Goal: Navigation & Orientation: Find specific page/section

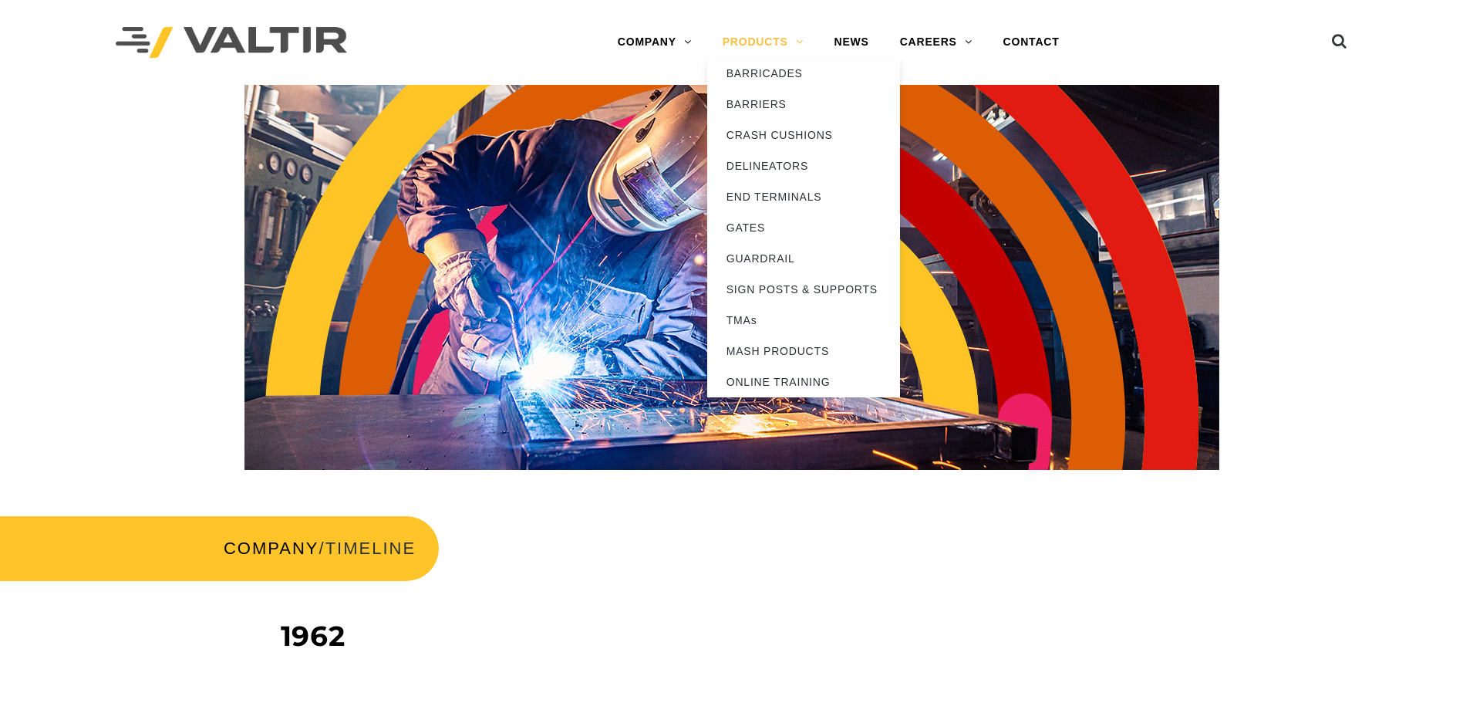
click at [739, 41] on link "PRODUCTS" at bounding box center [763, 42] width 112 height 31
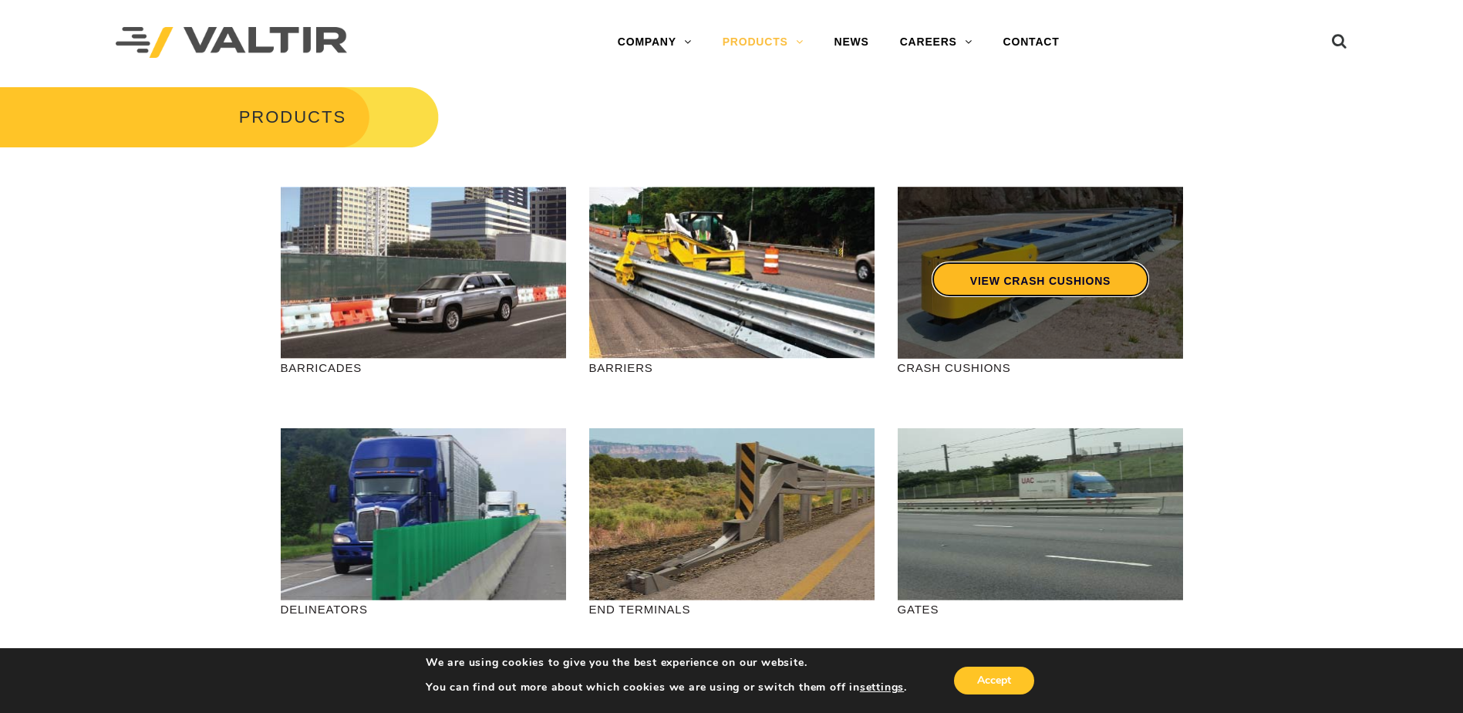
click at [1007, 283] on link "VIEW CRASH CUSHIONS" at bounding box center [1039, 278] width 217 height 35
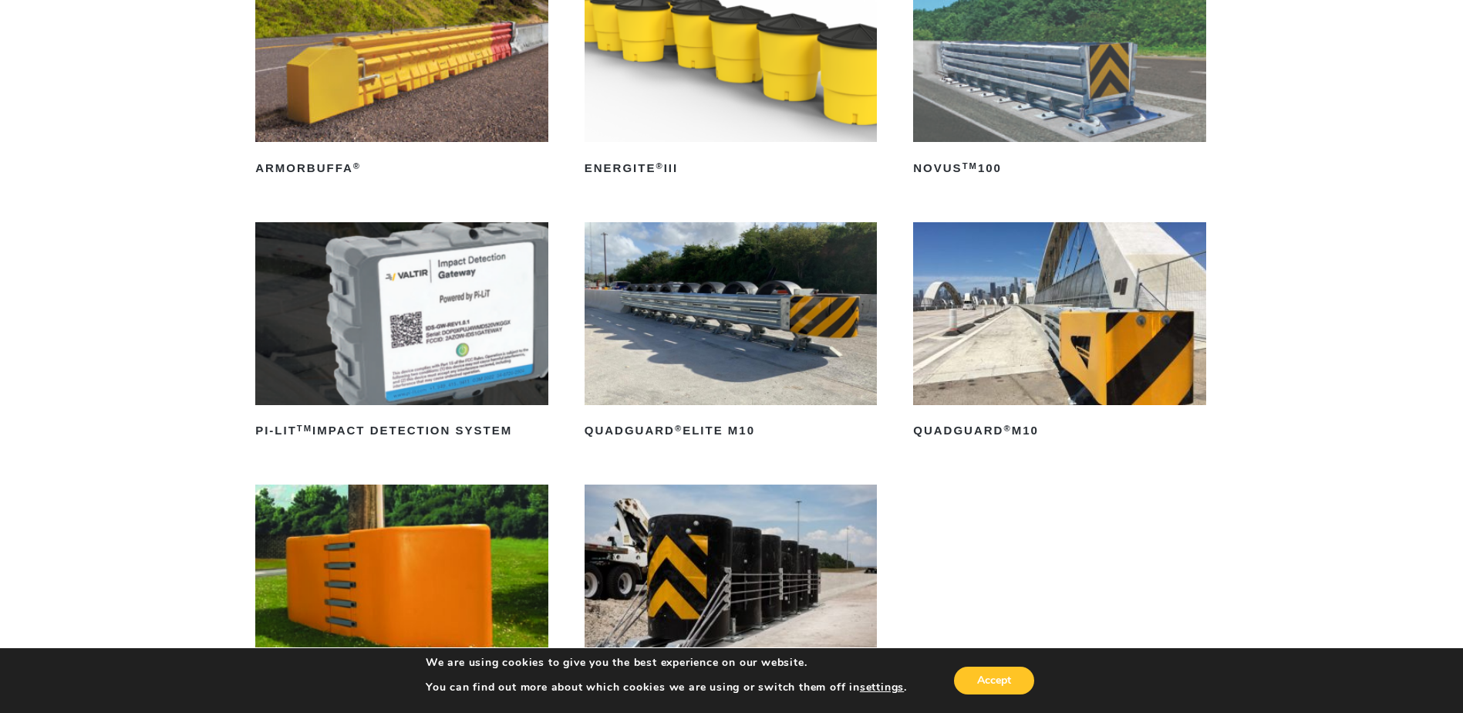
scroll to position [257, 0]
